Goal: Find specific page/section: Find specific page/section

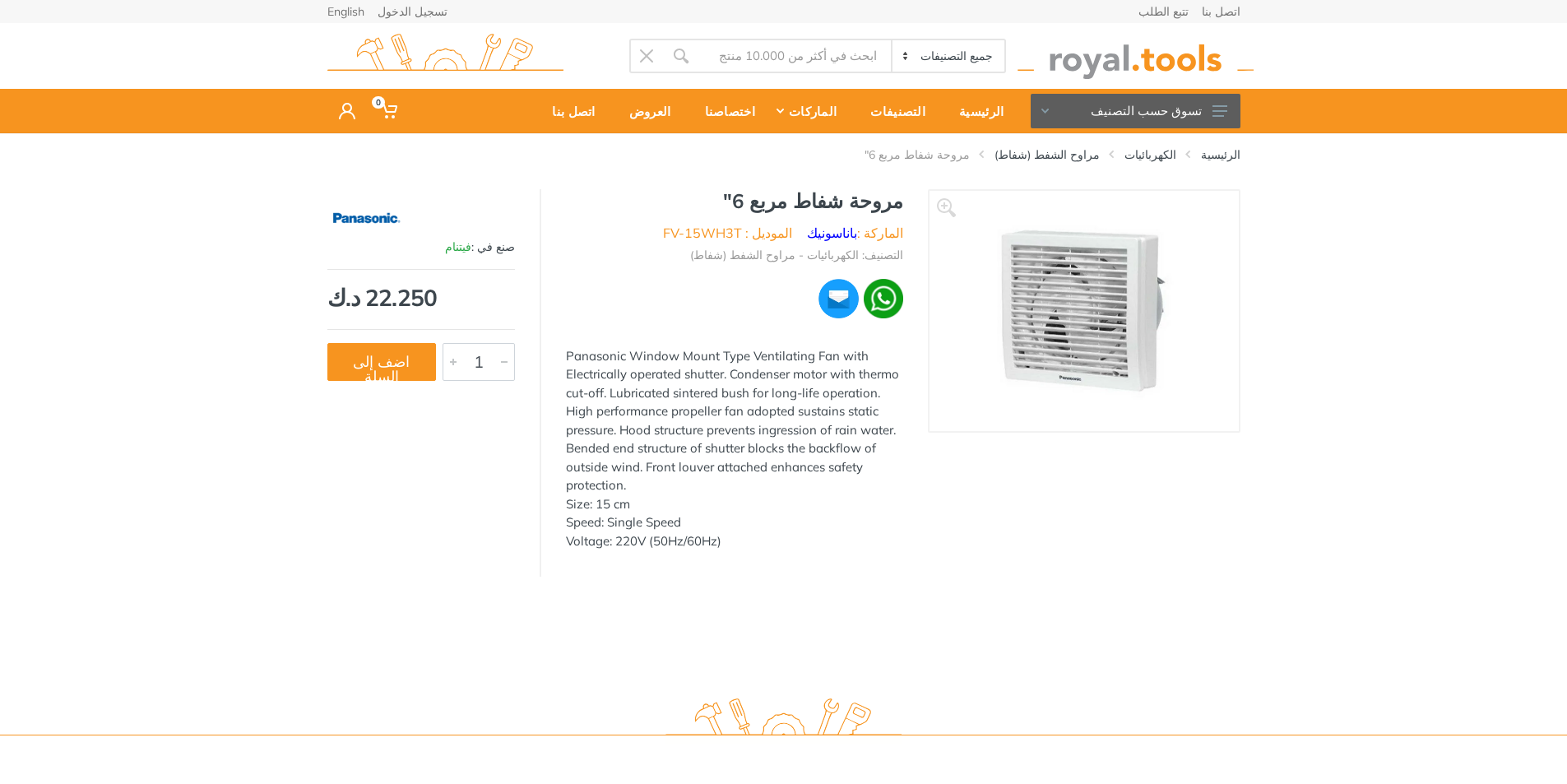
click at [777, 258] on li "التصنيف: الكهربائيات - مراوح الشفط (شفاط)" at bounding box center [796, 255] width 213 height 17
click at [776, 259] on li "التصنيف: الكهربائيات - مراوح الشفط (شفاط)" at bounding box center [796, 255] width 213 height 17
click at [775, 259] on li "التصنيف: الكهربائيات - مراوح الشفط (شفاط)" at bounding box center [796, 255] width 213 height 17
click at [718, 350] on div "Panasonic Window Mount Type Ventilating Fan with Electrically operated shutter.…" at bounding box center [735, 448] width 337 height 204
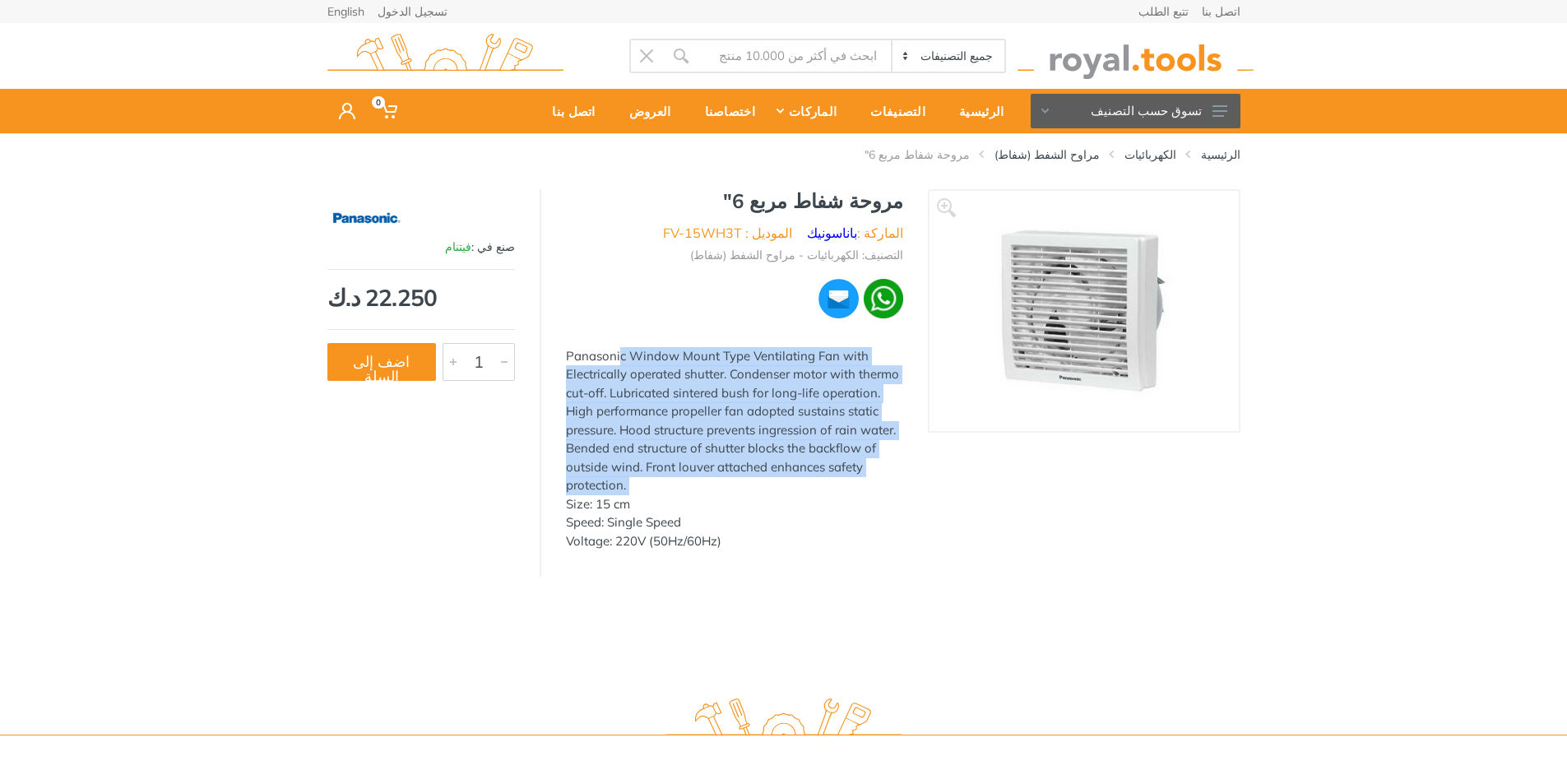
click at [718, 350] on div "Panasonic Window Mount Type Ventilating Fan with Electrically operated shutter.…" at bounding box center [735, 448] width 337 height 204
click at [737, 393] on div "Panasonic Window Mount Type Ventilating Fan with Electrically operated shutter.…" at bounding box center [735, 448] width 337 height 204
drag, startPoint x: 737, startPoint y: 393, endPoint x: 654, endPoint y: 491, distance: 128.4
click at [734, 395] on div "Panasonic Window Mount Type Ventilating Fan with Electrically operated shutter.…" at bounding box center [735, 448] width 337 height 204
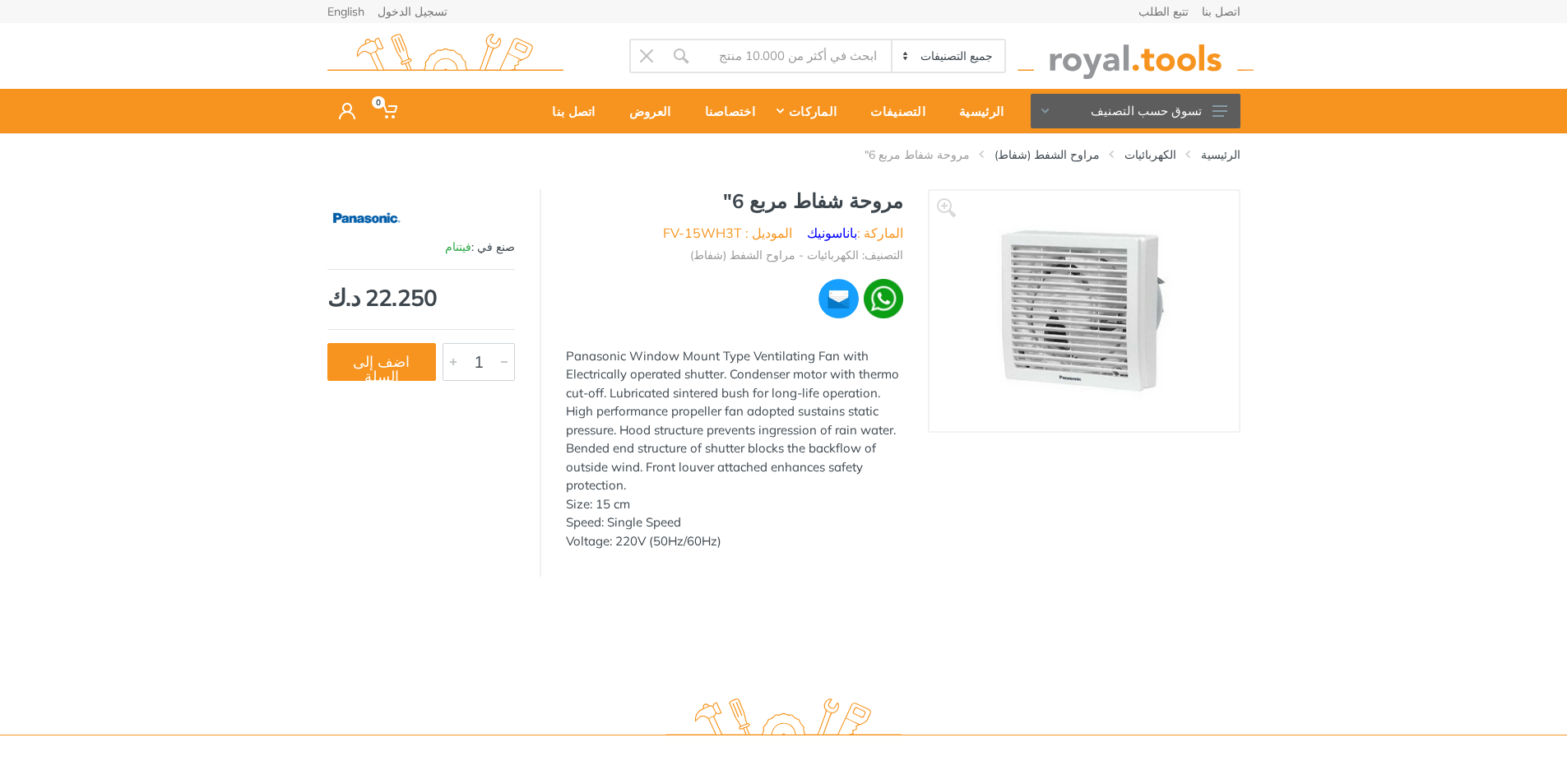
click at [628, 499] on div "Panasonic Window Mount Type Ventilating Fan with Electrically operated shutter.…" at bounding box center [735, 448] width 337 height 204
click at [626, 500] on div "Panasonic Window Mount Type Ventilating Fan with Electrically operated shutter.…" at bounding box center [735, 448] width 337 height 204
click at [642, 526] on div "Panasonic Window Mount Type Ventilating Fan with Electrically operated shutter.…" at bounding box center [735, 448] width 337 height 204
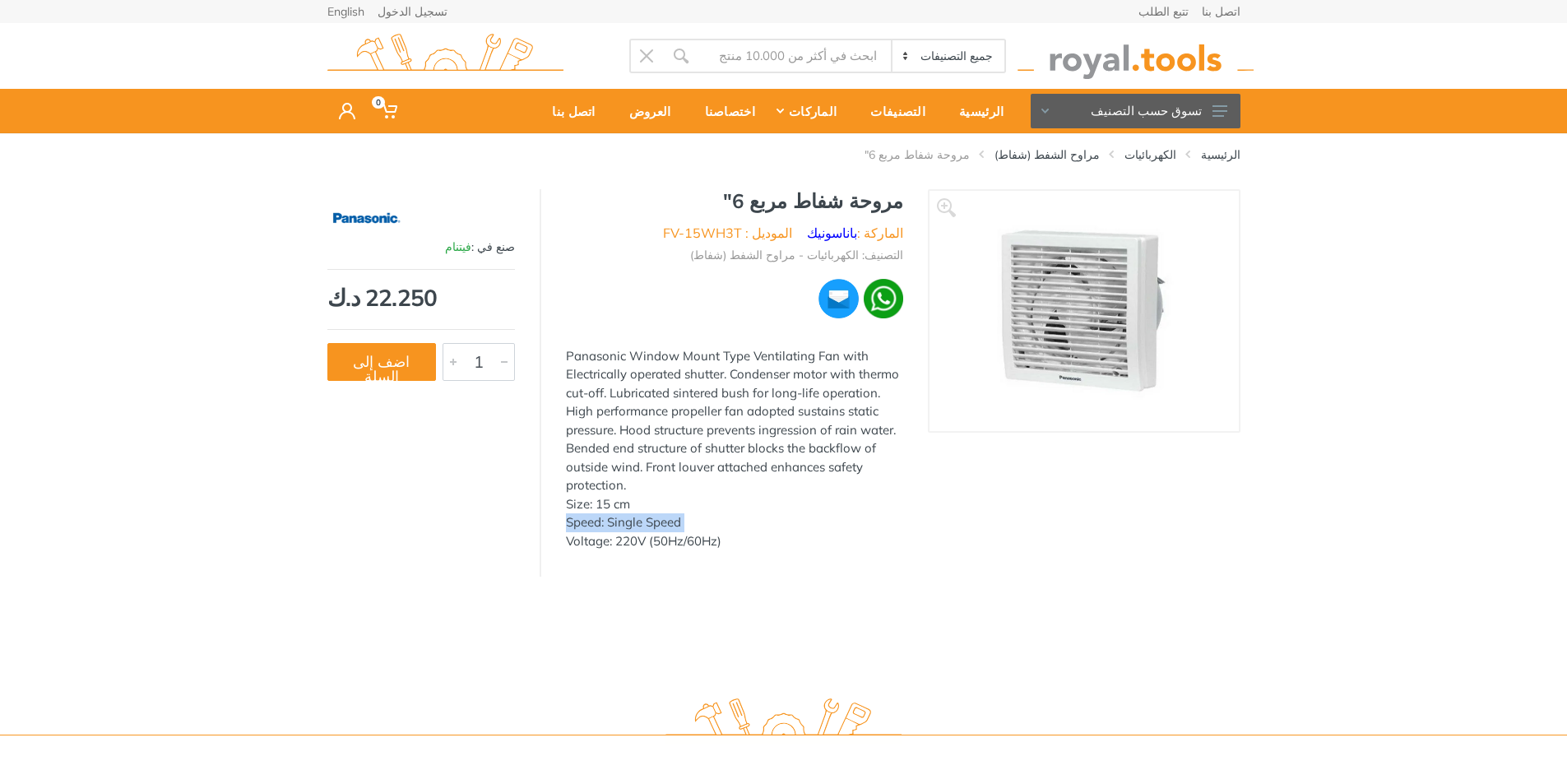
click at [642, 526] on div "Panasonic Window Mount Type Ventilating Fan with Electrically operated shutter.…" at bounding box center [735, 448] width 337 height 204
click at [640, 548] on div "Panasonic Window Mount Type Ventilating Fan with Electrically operated shutter.…" at bounding box center [735, 448] width 337 height 204
click at [1058, 305] on img at bounding box center [1084, 311] width 207 height 207
